Goal: Find specific page/section: Find specific page/section

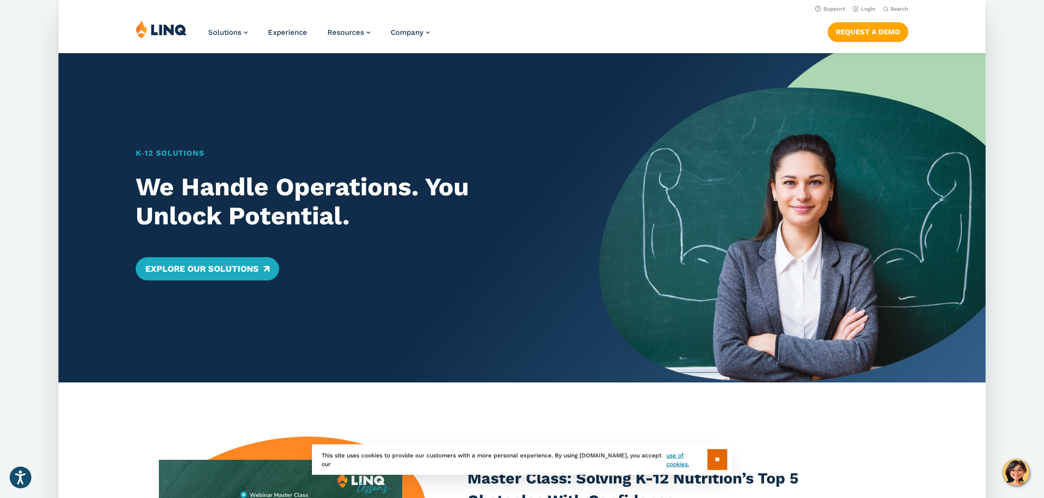
click at [174, 33] on img at bounding box center [161, 29] width 51 height 18
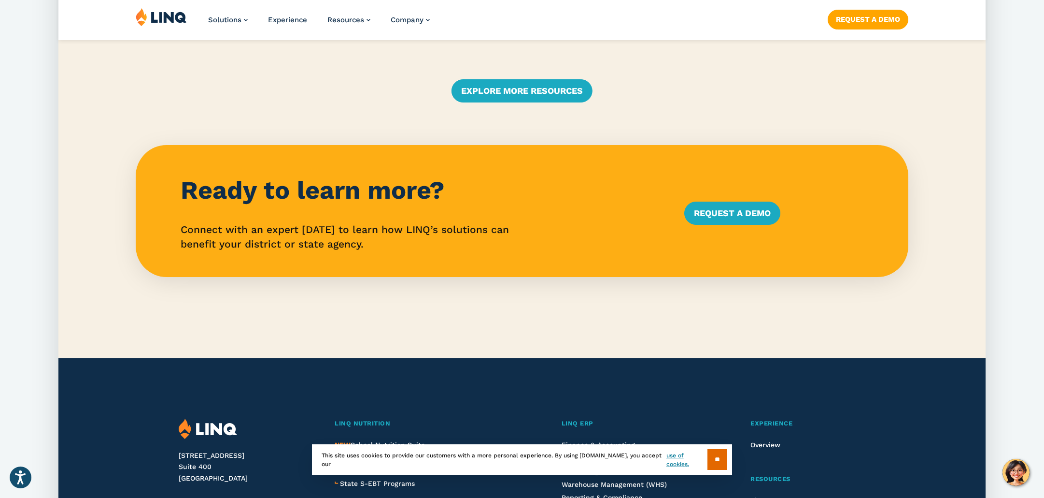
scroll to position [2526, 0]
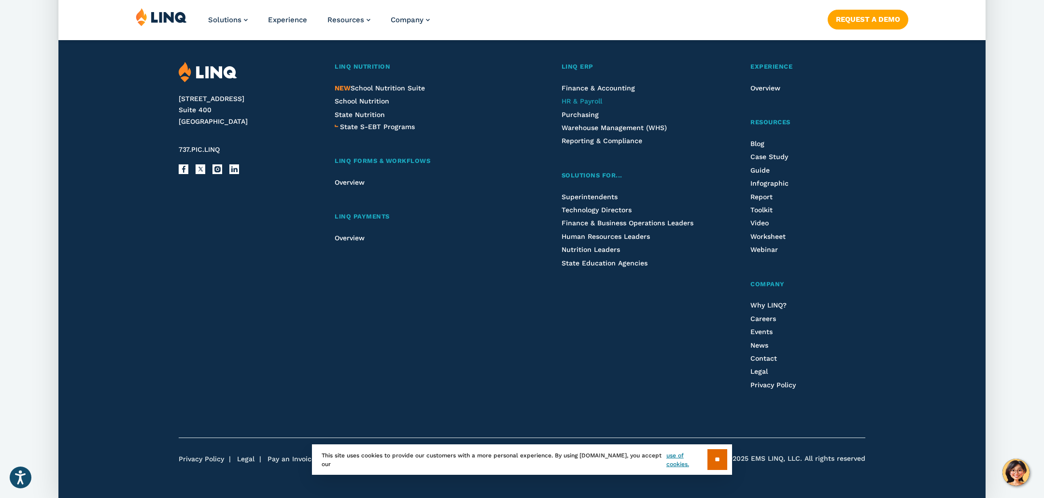
click at [579, 100] on span "HR & Payroll" at bounding box center [582, 101] width 41 height 8
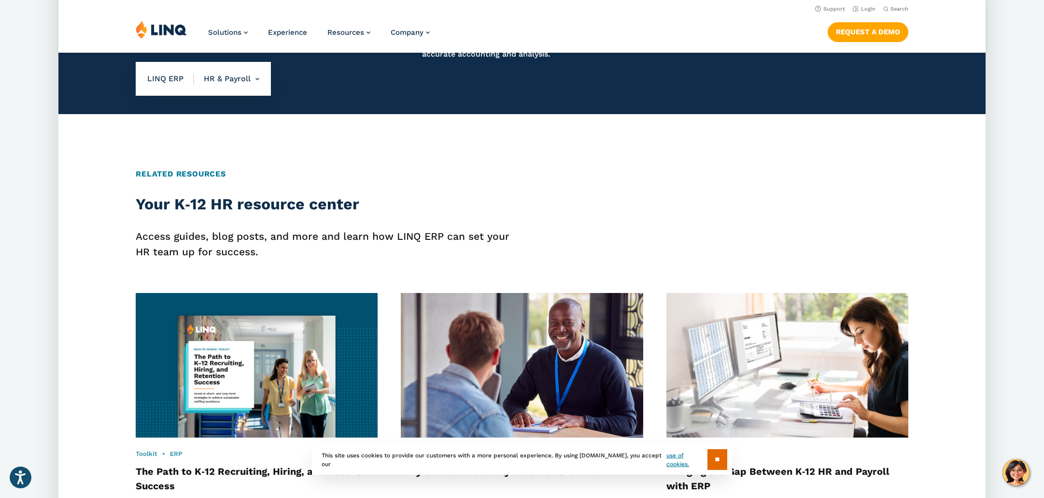
scroll to position [432, 0]
